Goal: Task Accomplishment & Management: Manage account settings

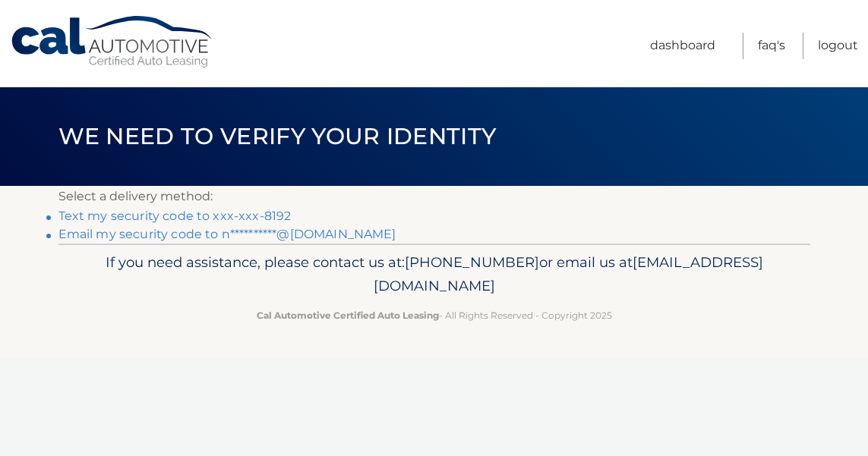
click at [172, 220] on link "Text my security code to xxx-xxx-8192" at bounding box center [174, 216] width 233 height 14
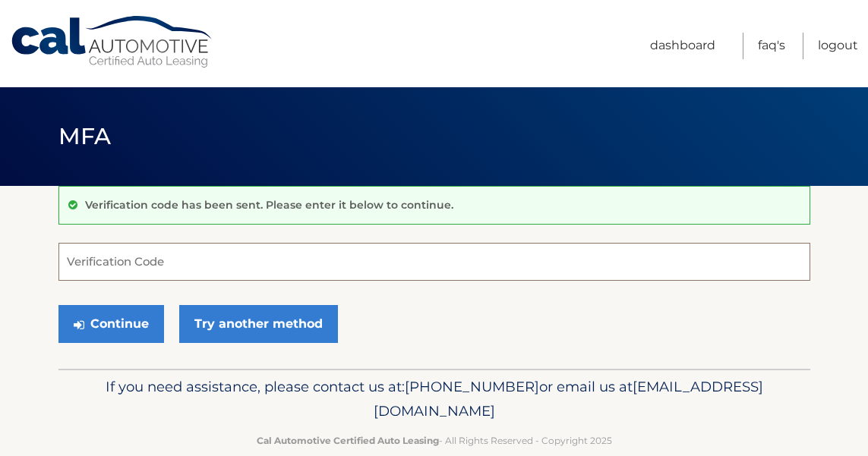
click at [232, 271] on input "Verification Code" at bounding box center [434, 262] width 752 height 38
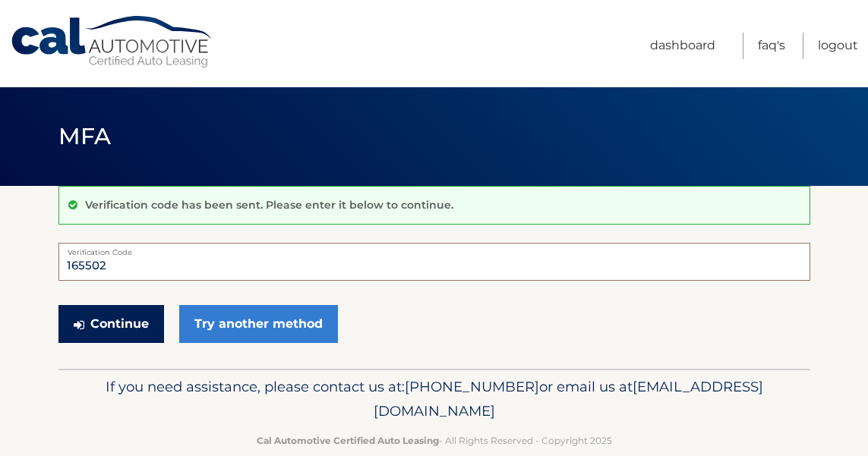
type input "165502"
click at [90, 333] on button "Continue" at bounding box center [111, 324] width 106 height 38
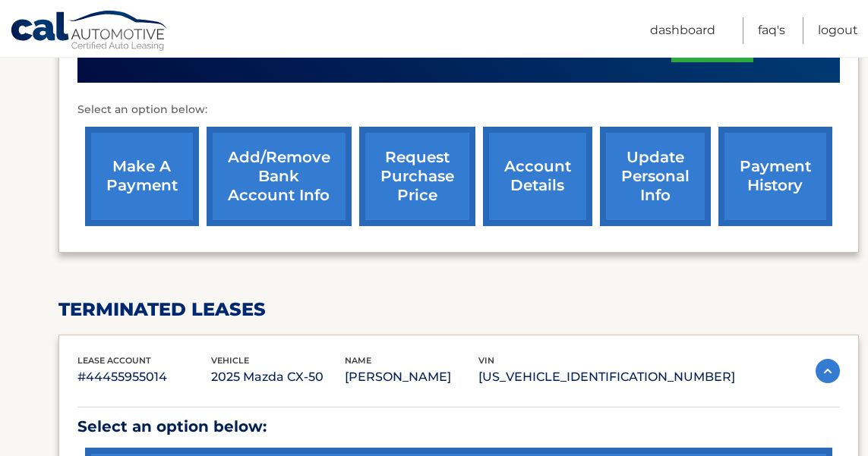
scroll to position [567, 0]
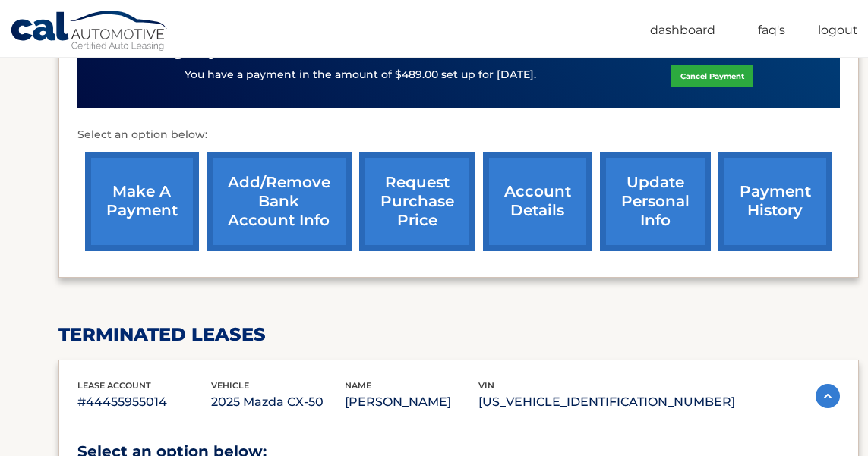
click at [532, 200] on link "account details" at bounding box center [537, 201] width 109 height 99
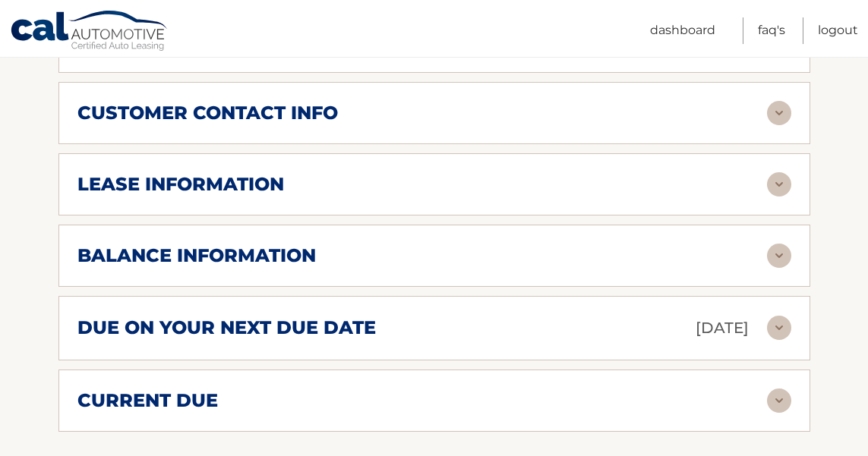
scroll to position [812, 0]
